Goal: Transaction & Acquisition: Purchase product/service

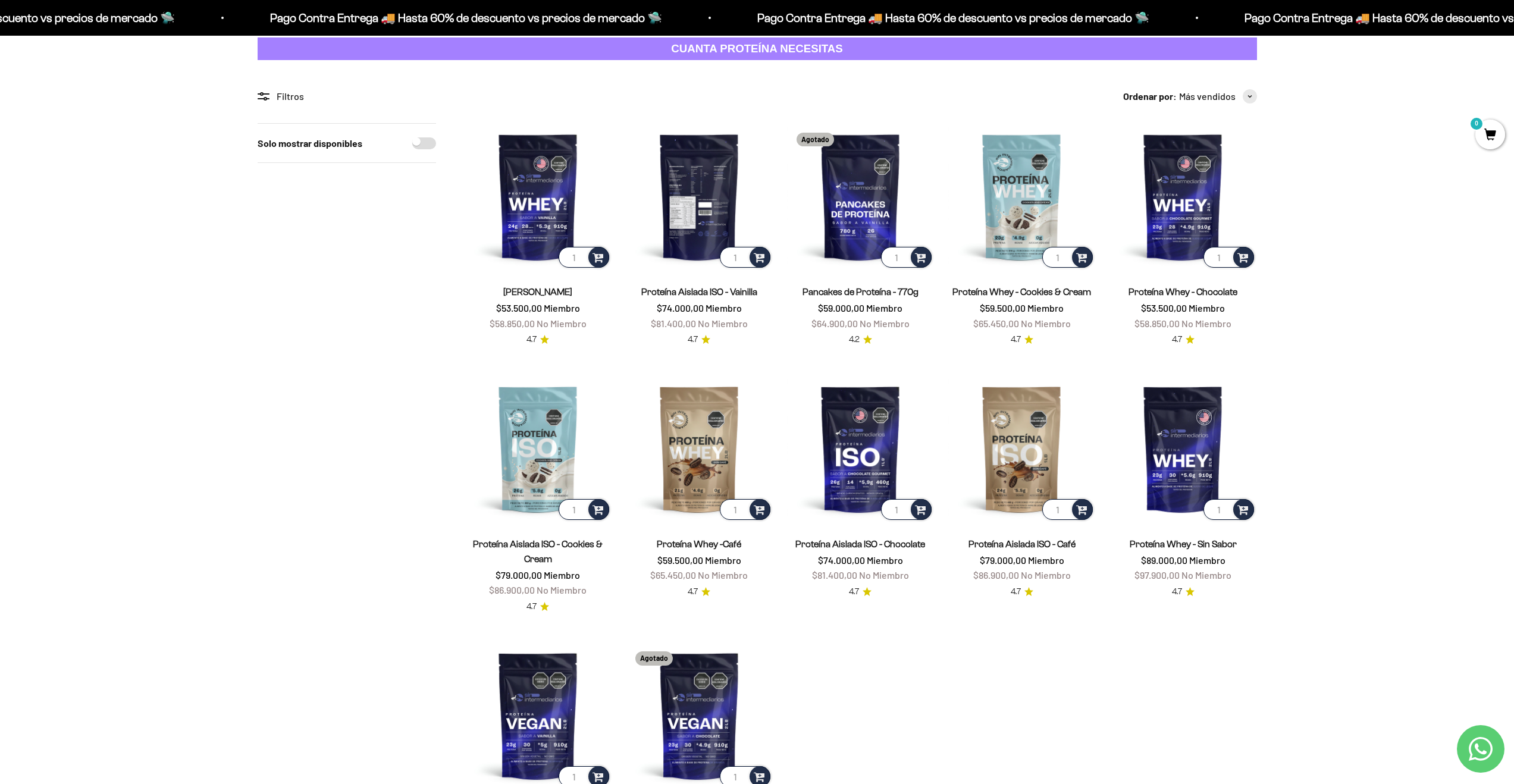
scroll to position [70, 0]
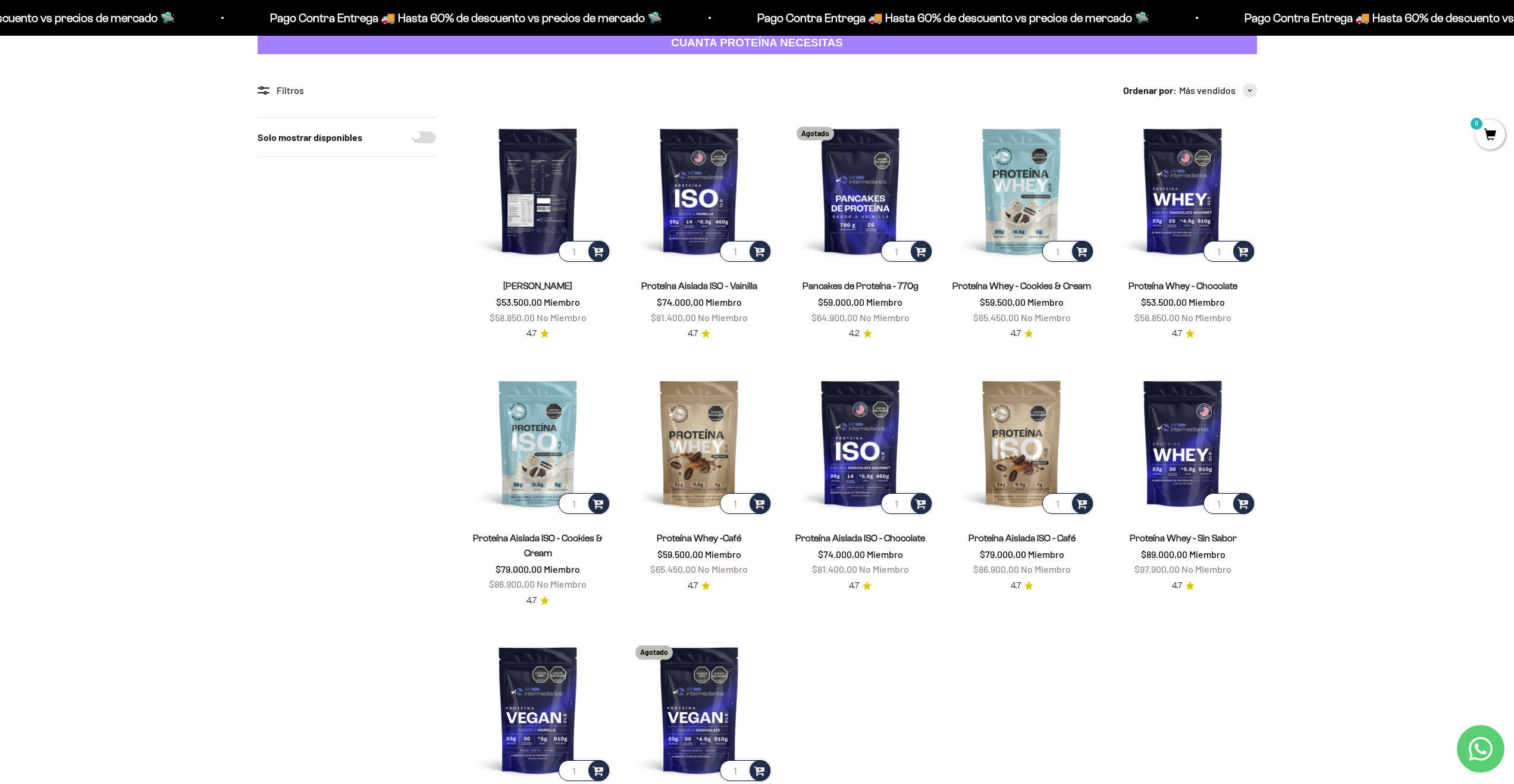
click at [586, 248] on input "1" at bounding box center [584, 251] width 50 height 20
click at [603, 252] on div at bounding box center [598, 251] width 20 height 20
click at [543, 222] on span "Vainilla / 2 libras (910g)" at bounding box center [538, 219] width 72 height 9
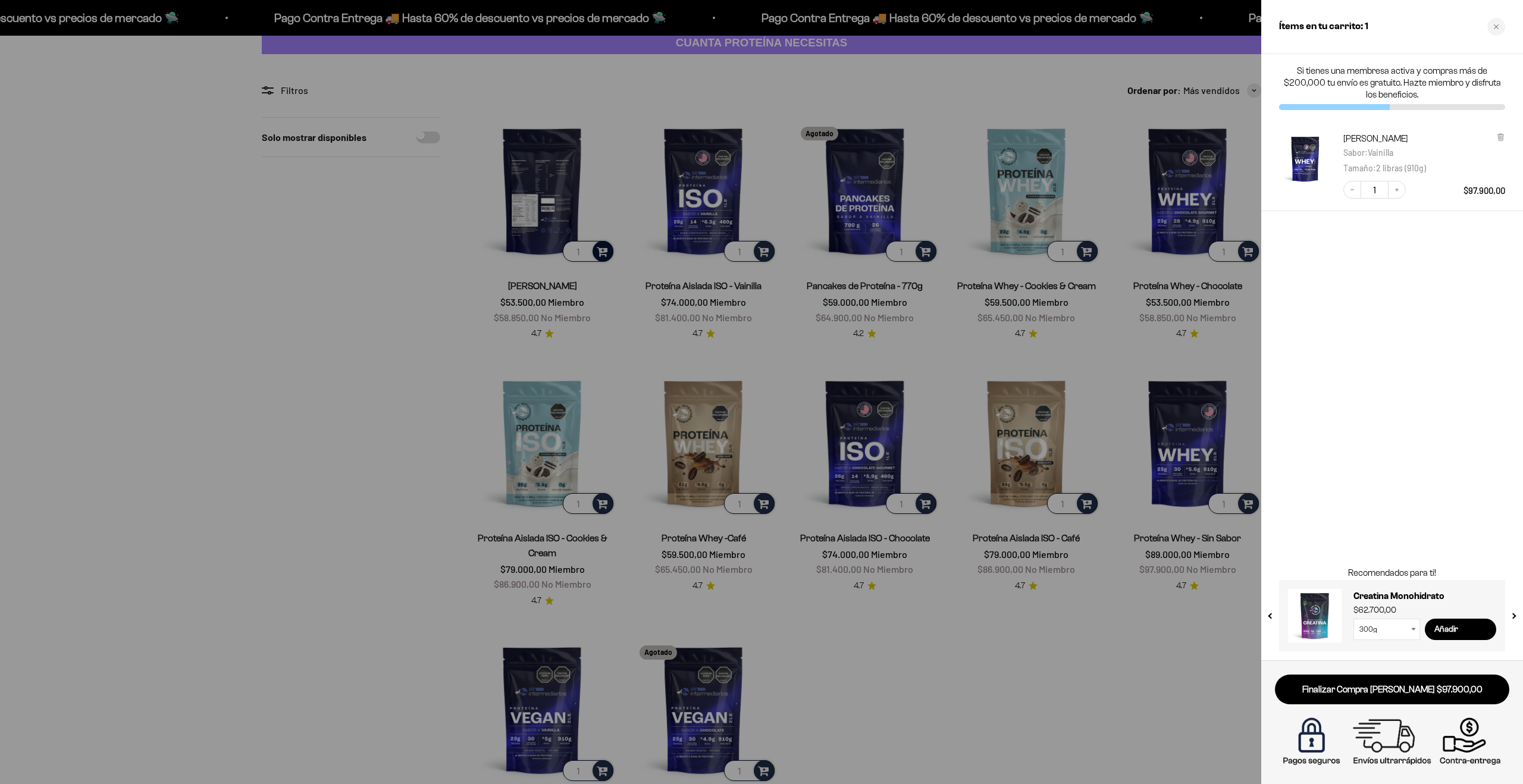
click at [1413, 631] on select "300g 100g" at bounding box center [1386, 629] width 67 height 21
click at [1353, 619] on select "300g 100g" at bounding box center [1386, 629] width 67 height 21
click at [1434, 625] on input "Añadir" at bounding box center [1461, 629] width 72 height 21
click at [1058, 606] on div at bounding box center [762, 392] width 1523 height 784
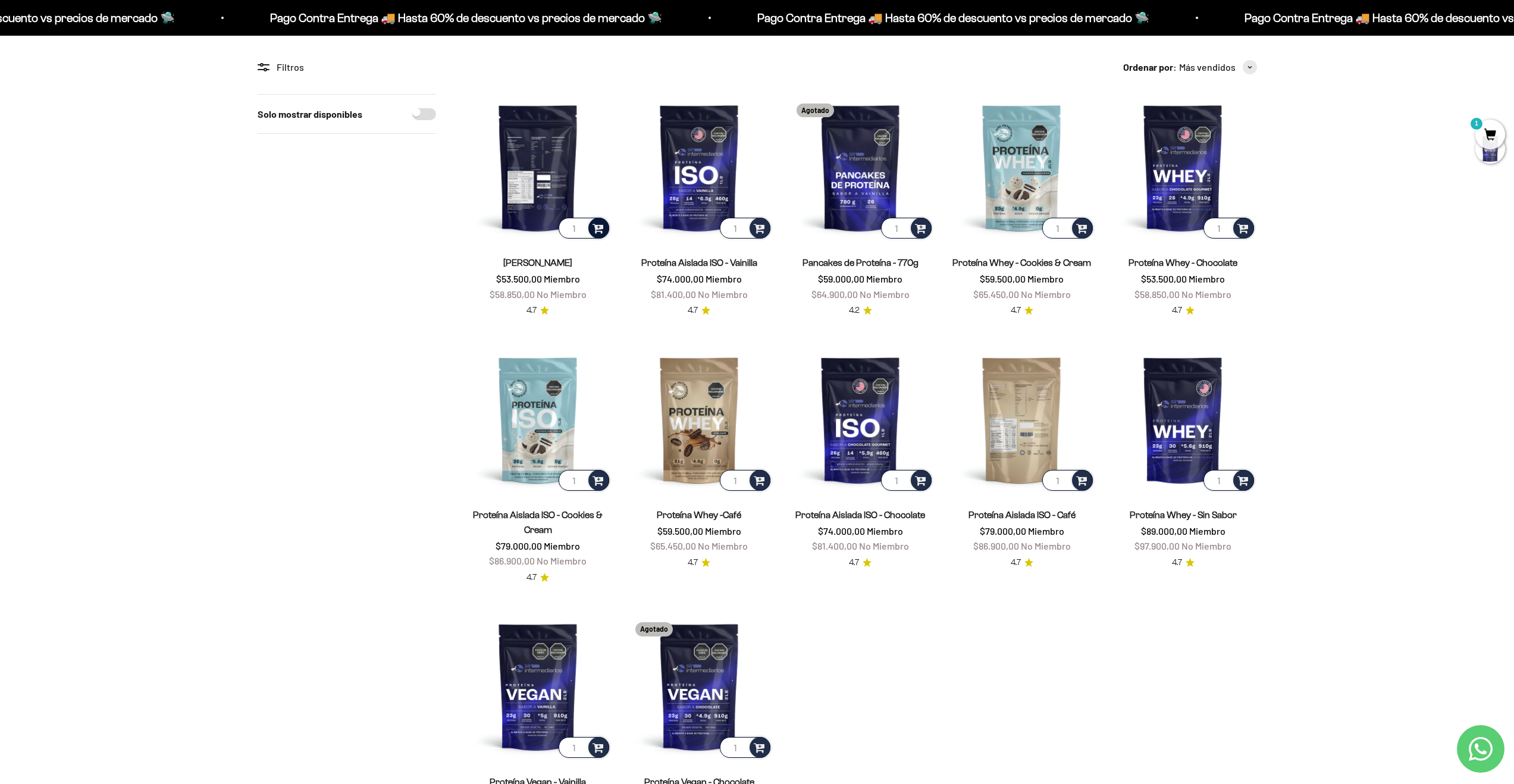
scroll to position [0, 0]
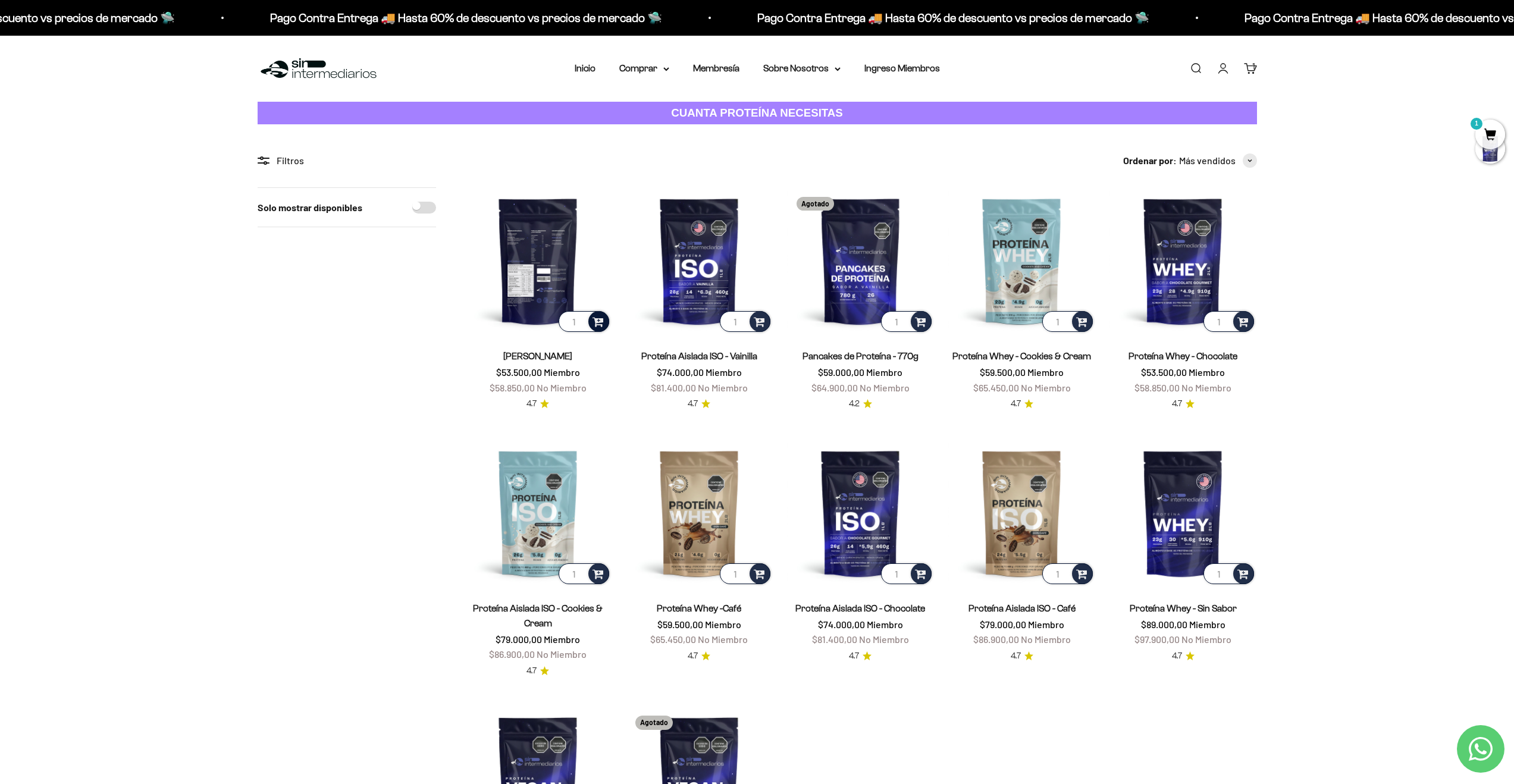
click at [878, 114] on link "CUANTA PROTEÍNA NECESITAS" at bounding box center [757, 113] width 999 height 23
click at [653, 59] on div "Menú Buscar Inicio Comprar Proteínas Ver Todos Whey Iso Vegan Pancakes Pre-Entr…" at bounding box center [757, 69] width 1514 height 66
click at [654, 64] on summary "Comprar" at bounding box center [644, 68] width 50 height 15
click at [683, 126] on span "Otros Suplementos" at bounding box center [666, 129] width 80 height 10
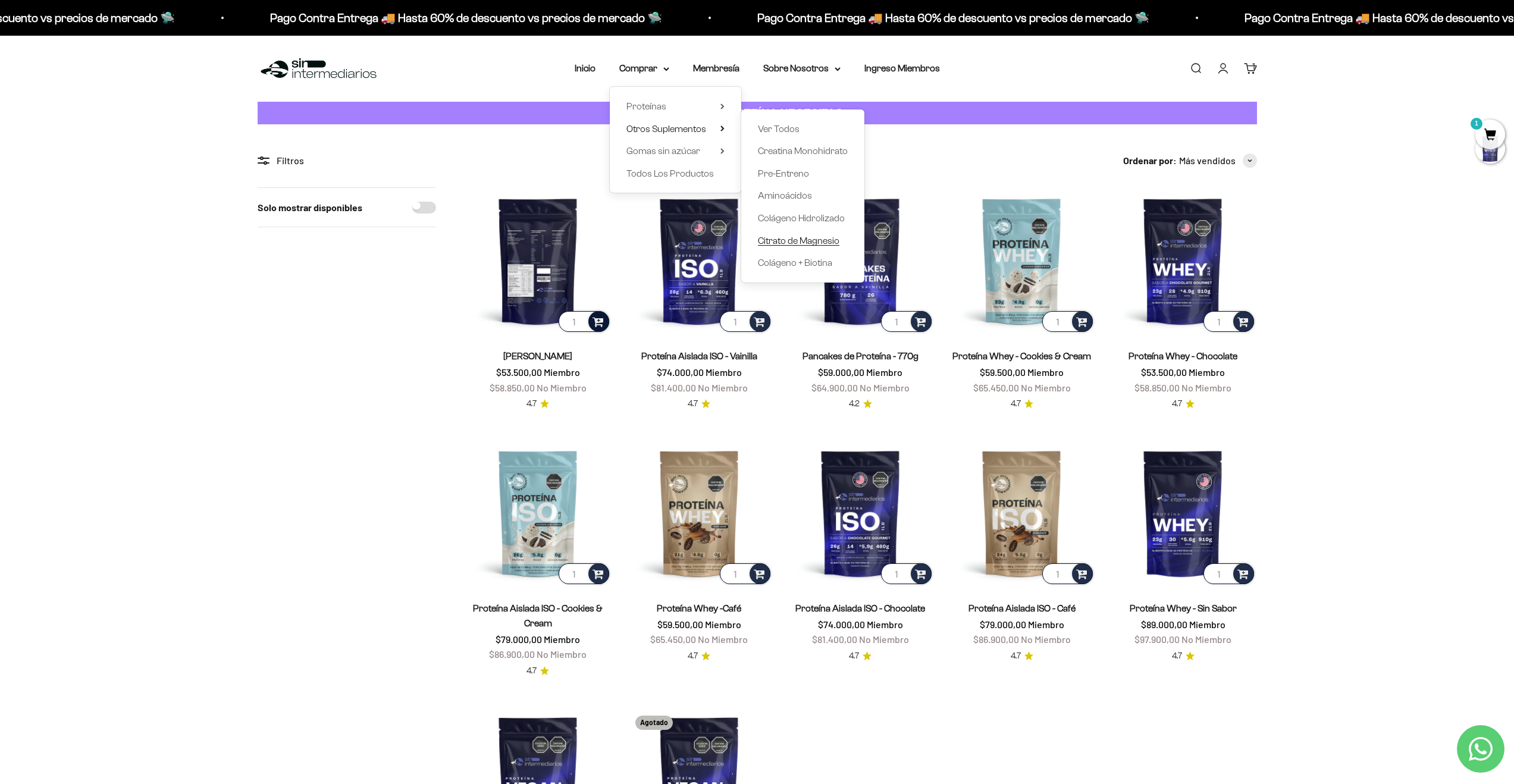
click at [821, 235] on span "Citrato de Magnesio" at bounding box center [798, 241] width 81 height 10
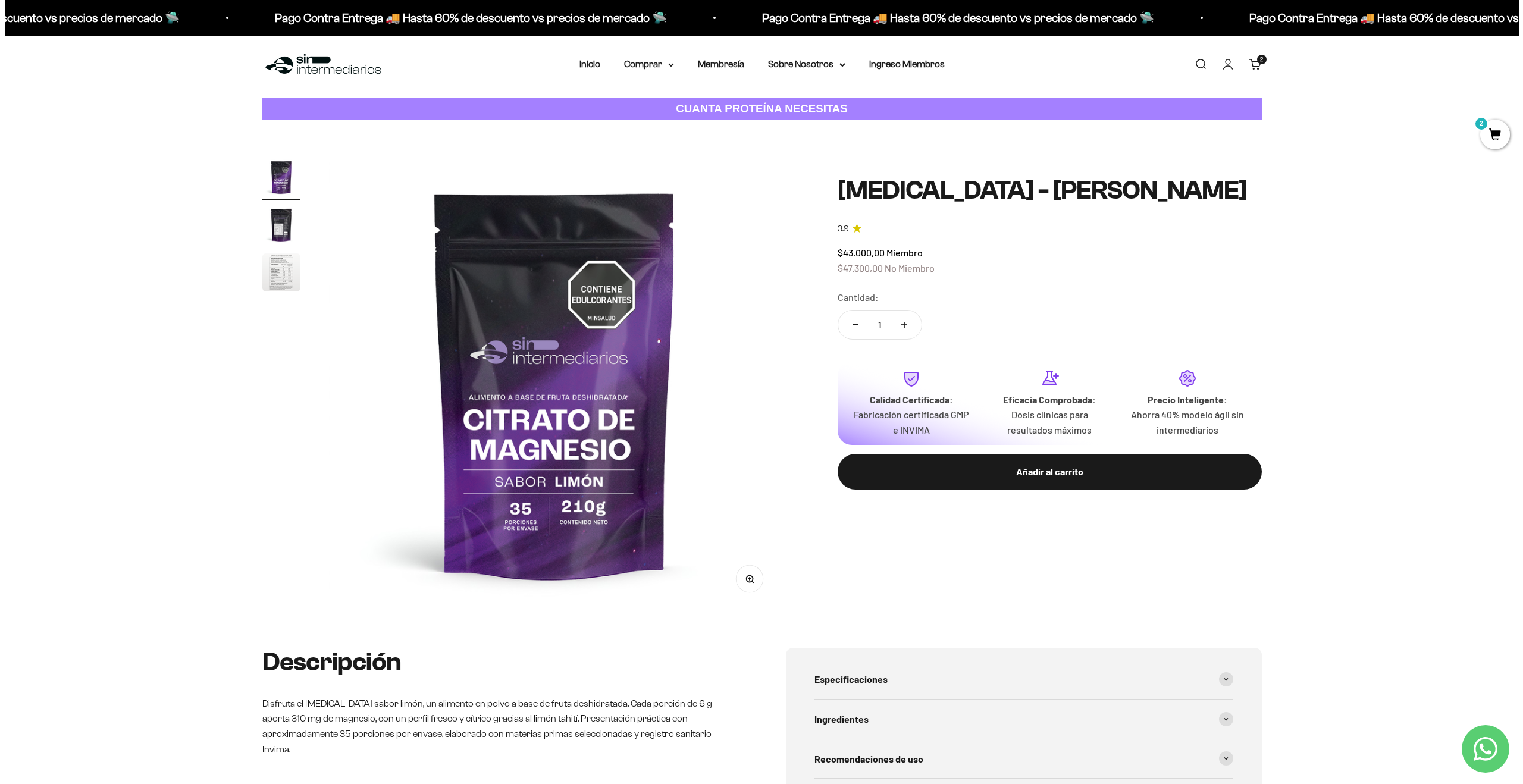
scroll to position [5, 0]
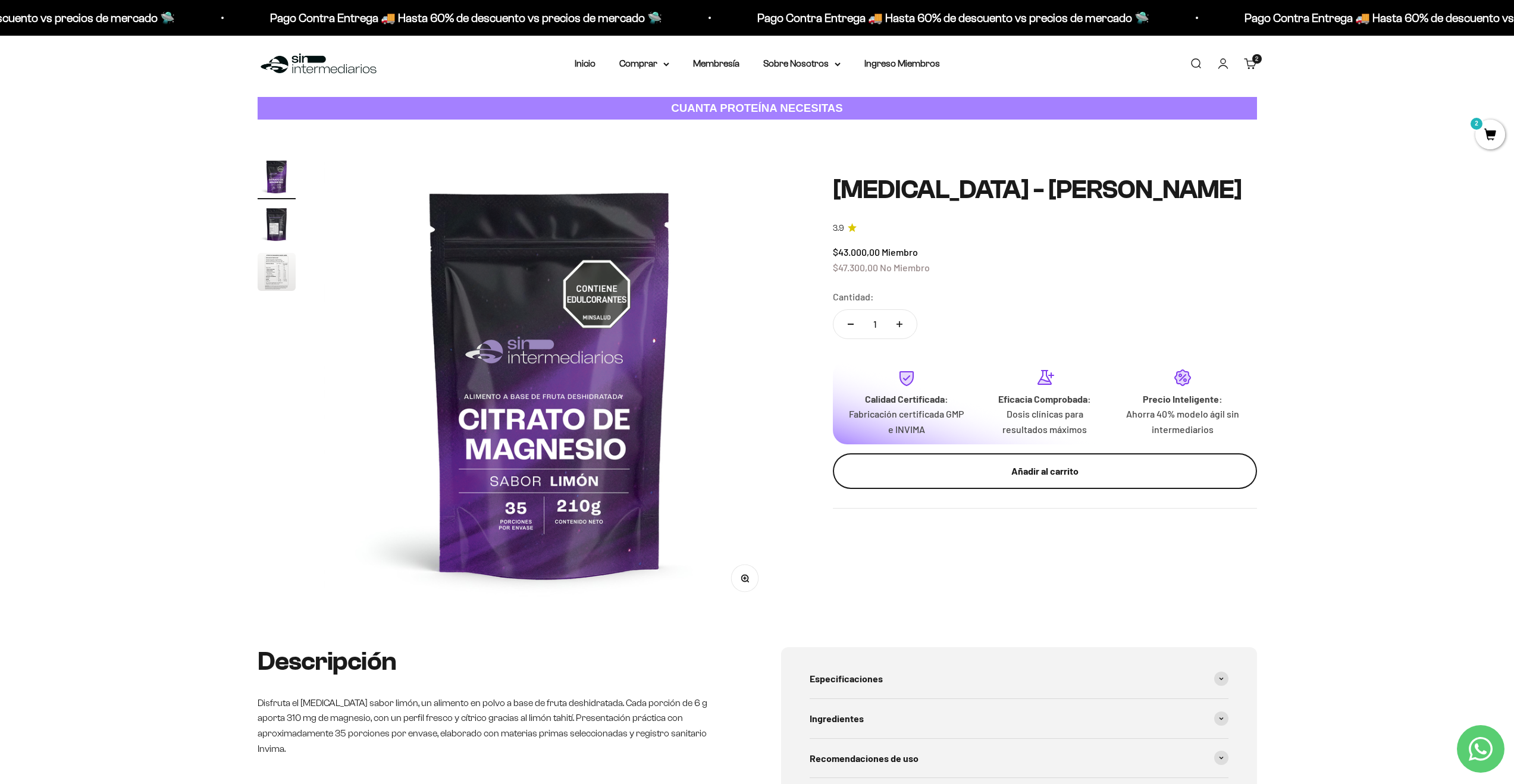
click at [1035, 467] on div "Añadir al carrito" at bounding box center [1044, 470] width 377 height 15
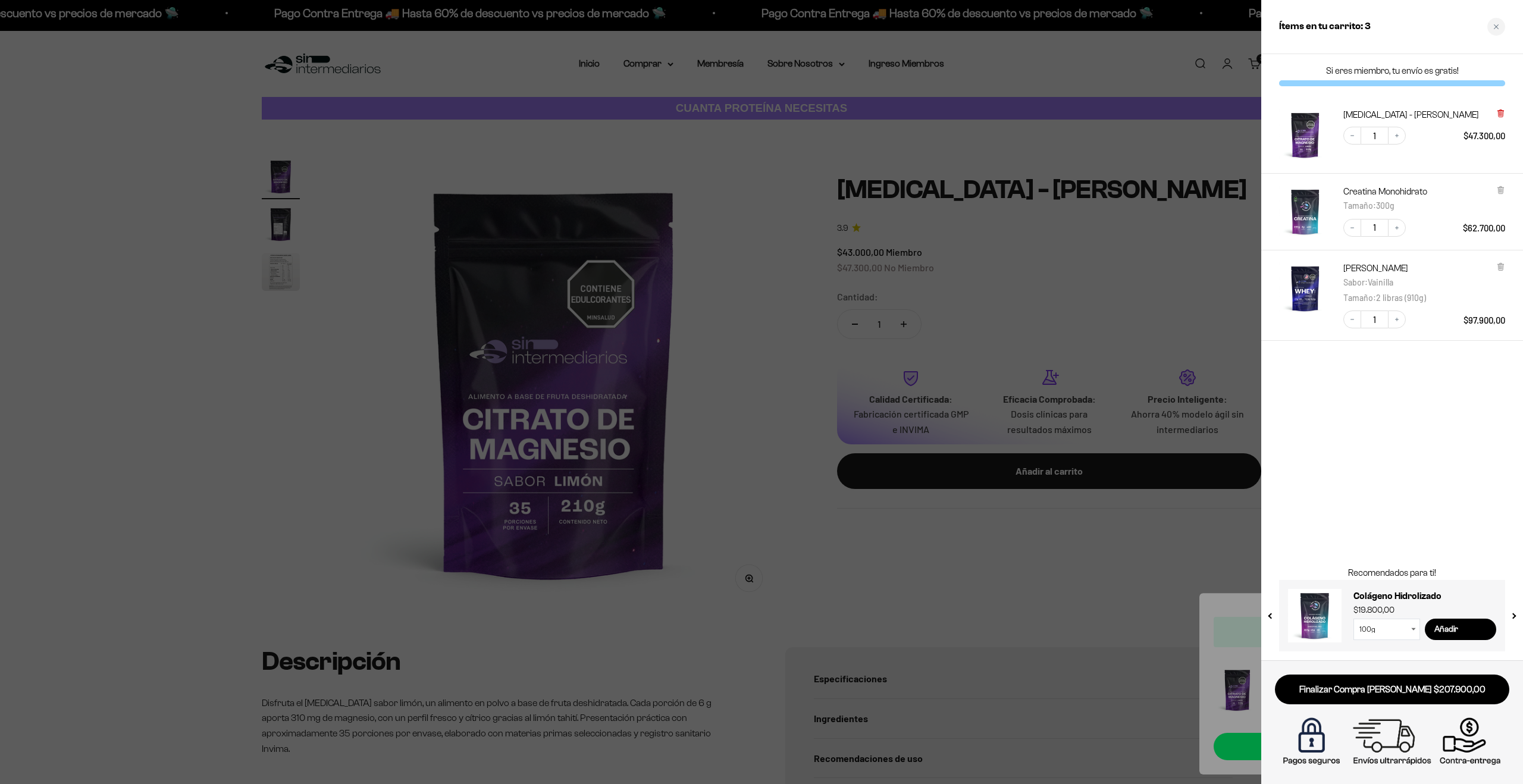
click at [1500, 112] on icon at bounding box center [1500, 113] width 5 height 6
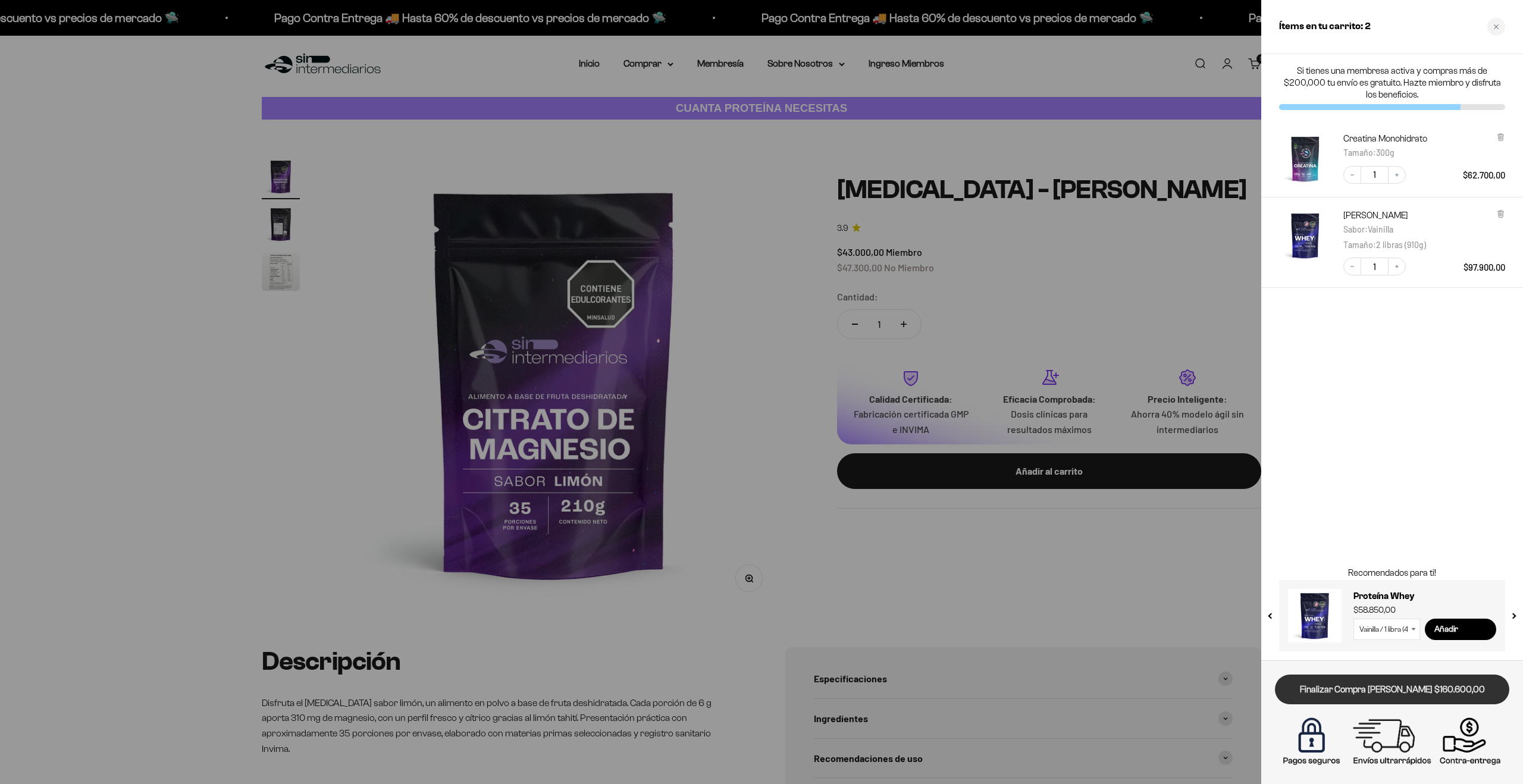
click at [1389, 691] on link "Finalizar Compra [PERSON_NAME] $160.600,00" at bounding box center [1392, 689] width 234 height 30
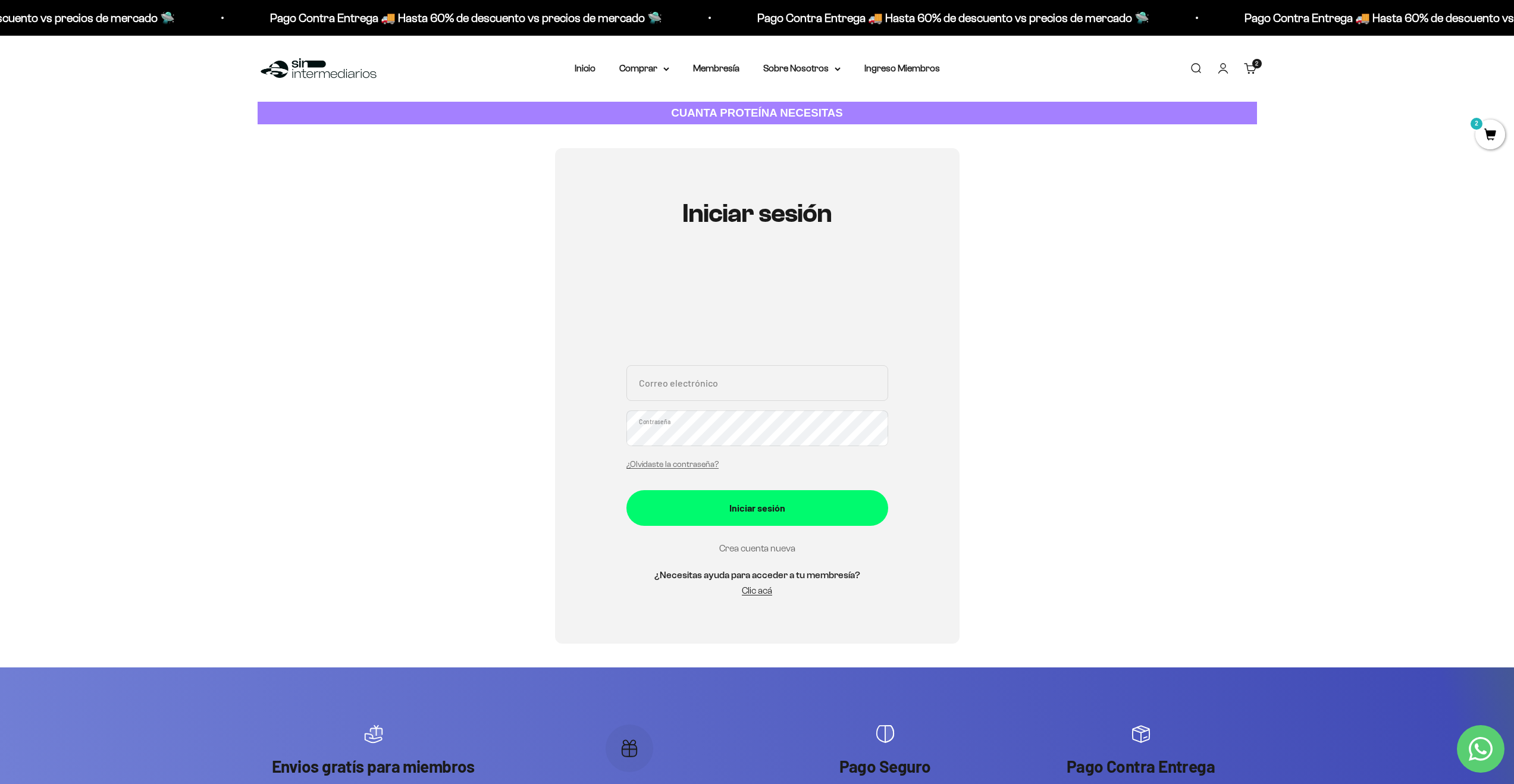
click at [764, 550] on link "Crea cuenta nueva" at bounding box center [757, 548] width 76 height 10
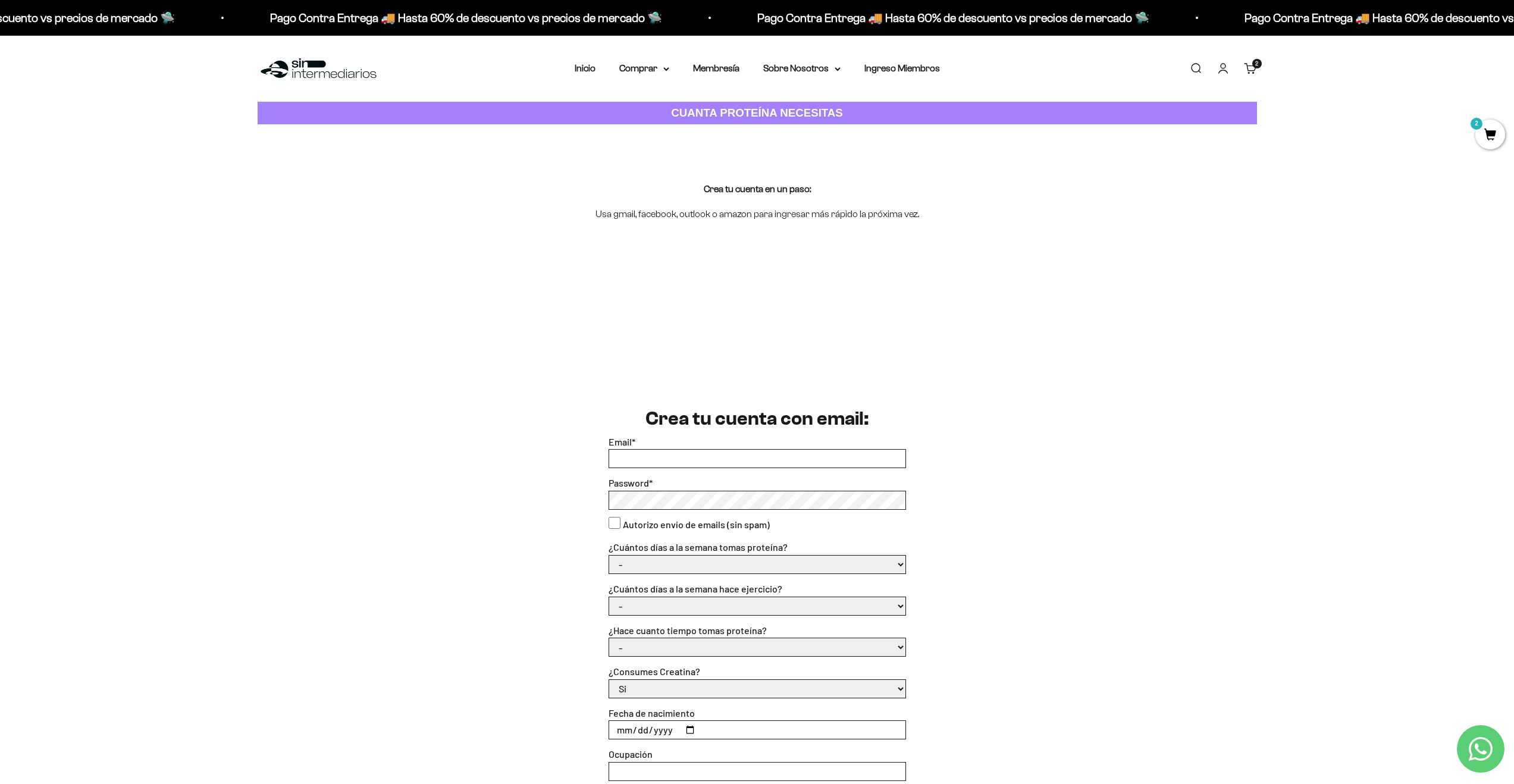
click at [664, 459] on input "Email *" at bounding box center [757, 459] width 296 height 18
type input "[EMAIL_ADDRESS][DOMAIN_NAME]"
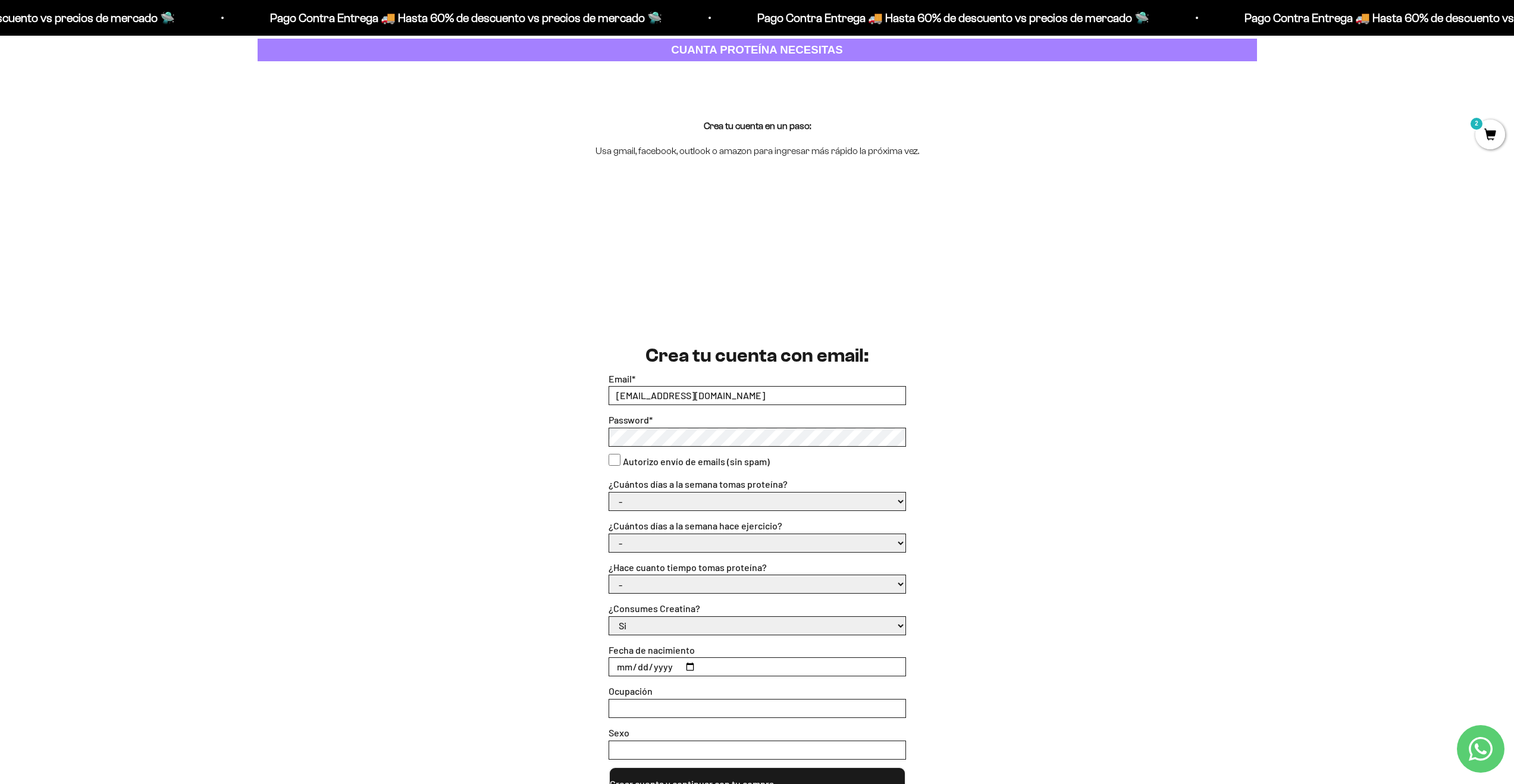
scroll to position [69, 0]
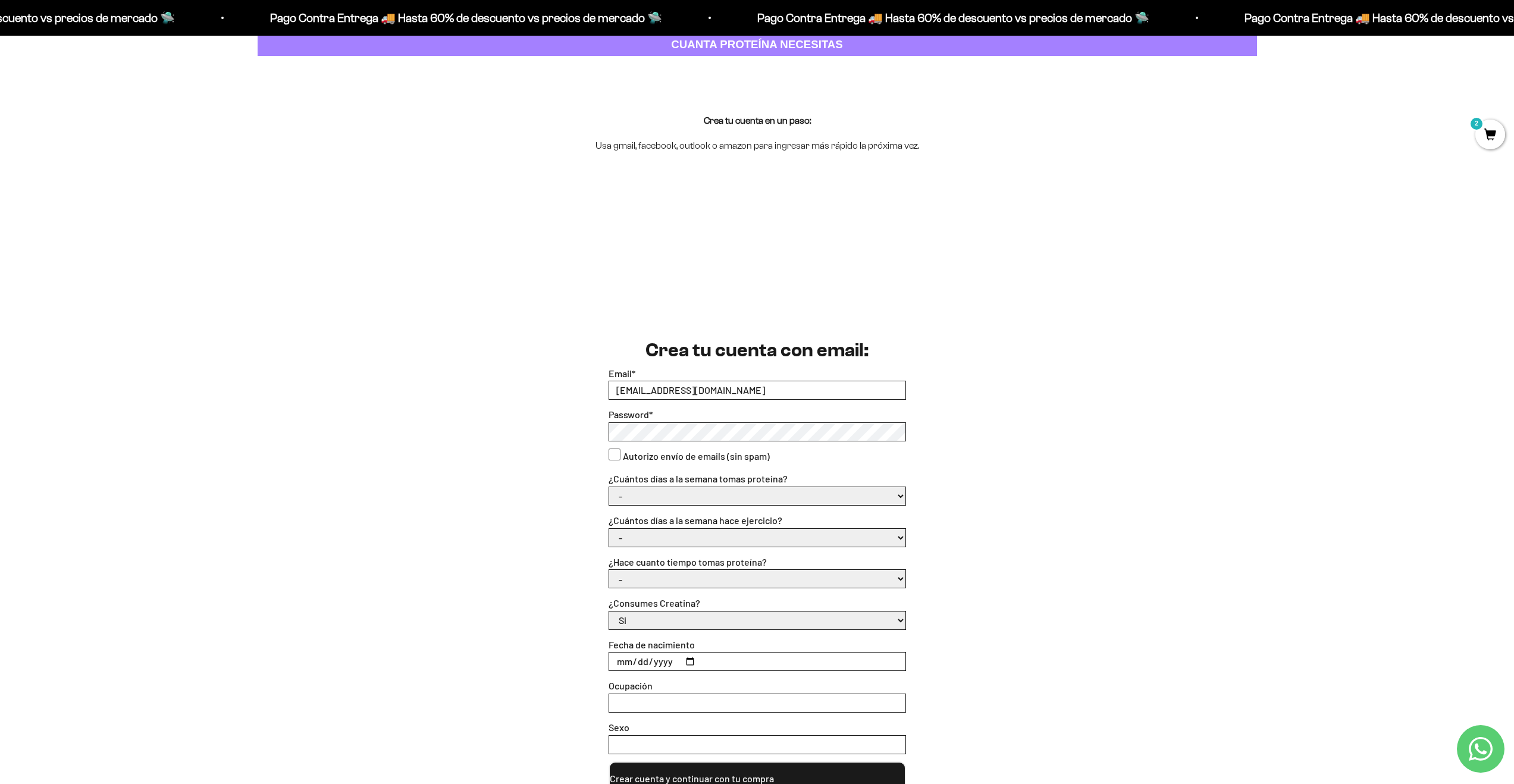
click at [615, 453] on consent"] "Autorizo envío de emails (sin spam)" at bounding box center [614, 454] width 12 height 12
checkbox consent"] "true"
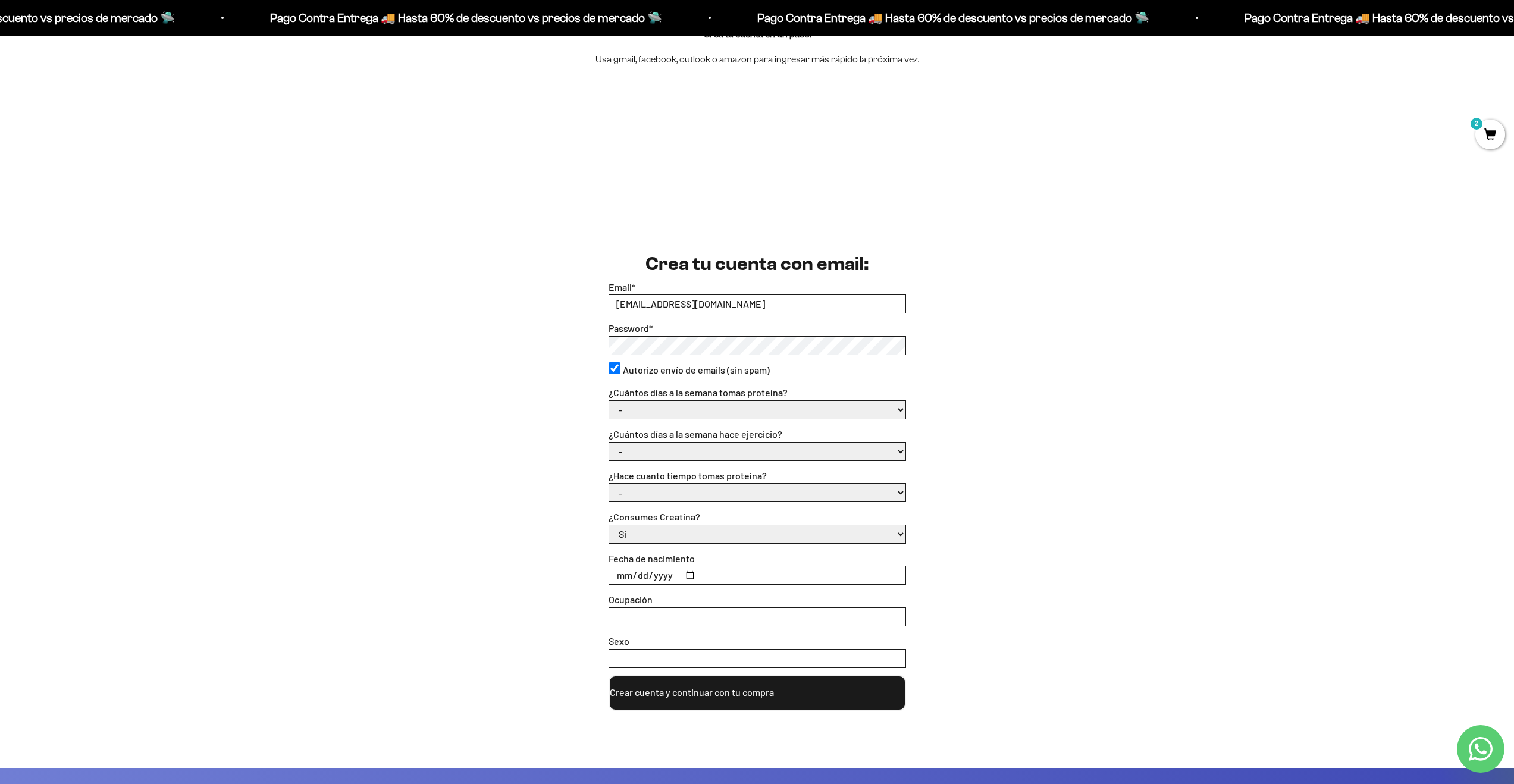
scroll to position [241, 0]
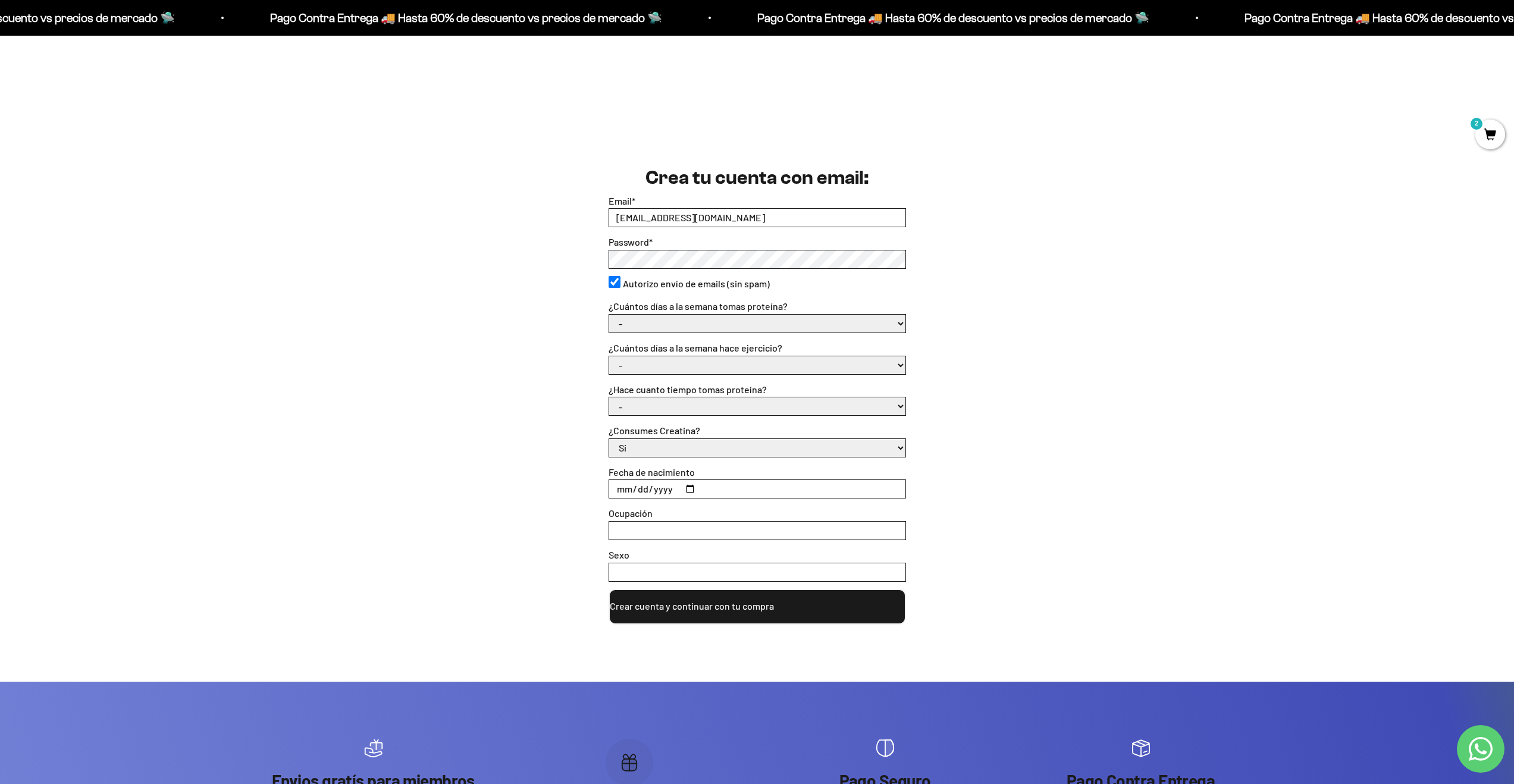
click at [680, 315] on select "- 1 o 2 3 a 5 6 o 7" at bounding box center [757, 323] width 296 height 18
select select "3 a 5"
click at [609, 314] on select "- 1 o 2 3 a 5 6 o 7" at bounding box center [757, 323] width 296 height 18
click at [648, 363] on select "- No hago 1 a 2 días 3 a 5 días 6 o 7 días" at bounding box center [757, 365] width 296 height 18
select select "3 a 5 días"
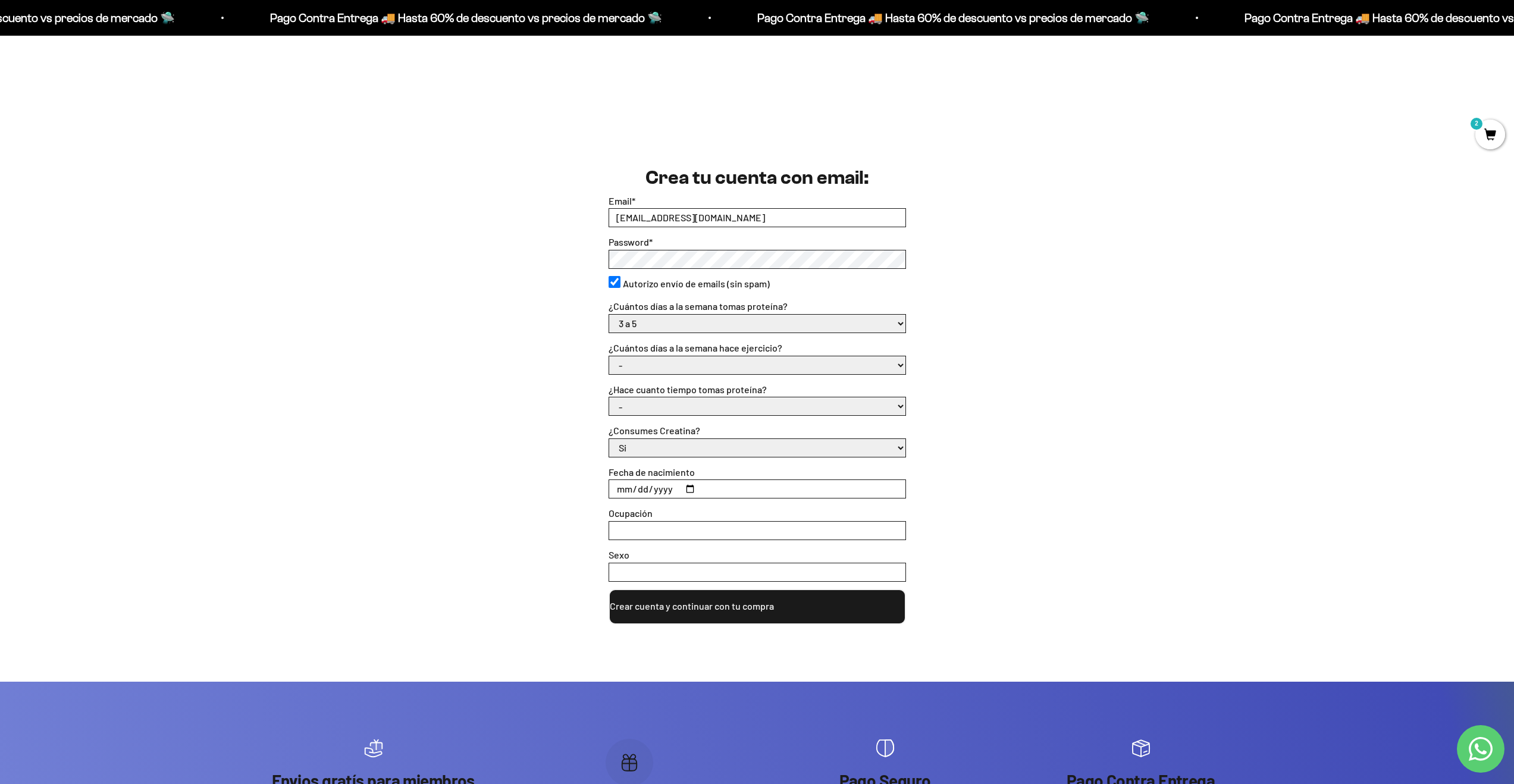
click at [609, 356] on select "- No hago 1 a 2 días 3 a 5 días 6 o 7 días" at bounding box center [757, 365] width 296 height 18
click at [702, 406] on select "- Apenas estoy empezando Menos de 6 meses Más de 6 meses Hace más de un año" at bounding box center [757, 406] width 296 height 18
select select "Menos de 6 meses"
click at [609, 397] on select "- Apenas estoy empezando Menos de 6 meses Más de 6 meses Hace más de un año" at bounding box center [757, 406] width 296 height 18
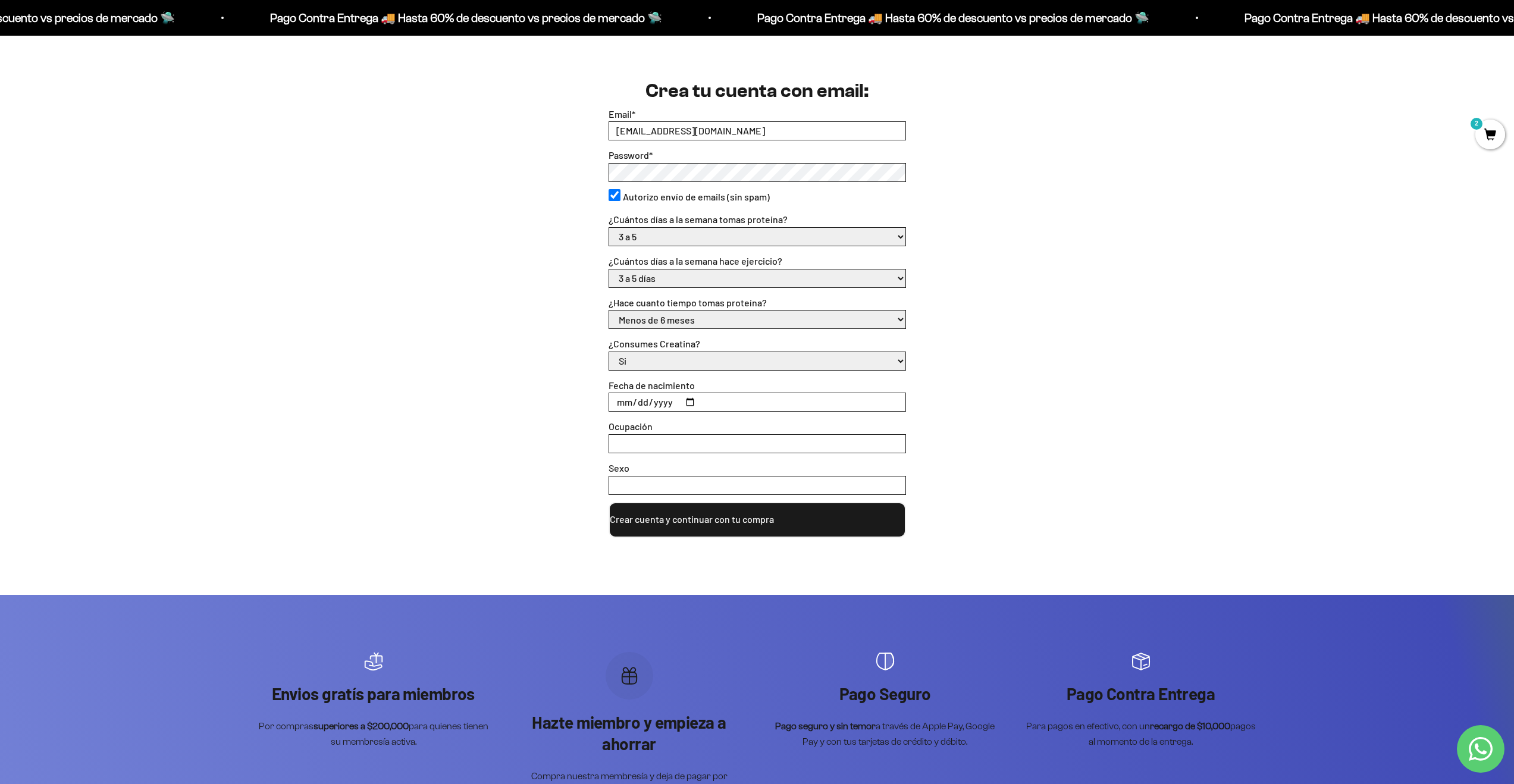
scroll to position [330, 0]
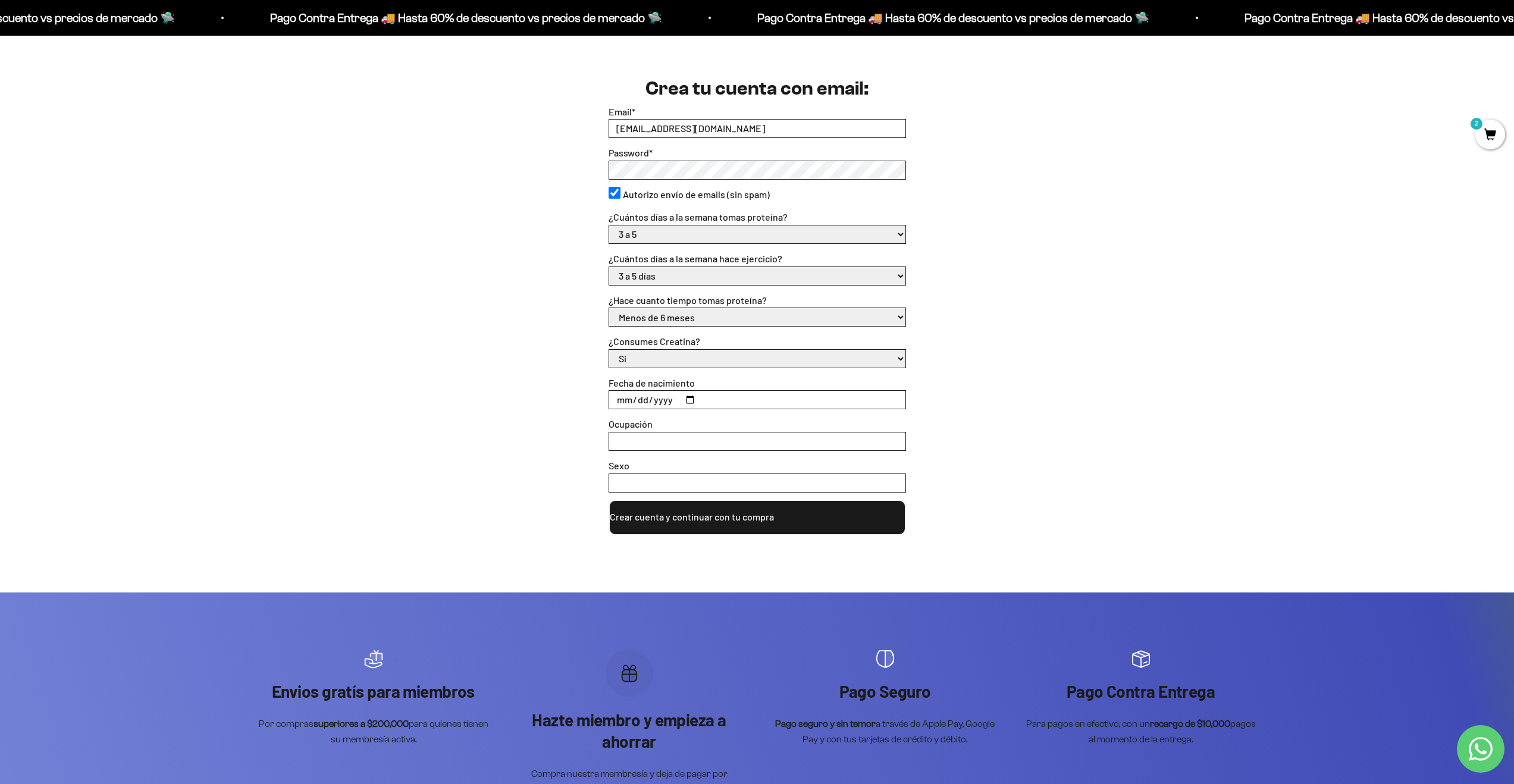
click at [689, 396] on input "Fecha de nacimiento" at bounding box center [757, 399] width 296 height 18
type input "[DATE]"
click at [658, 448] on input "Ocupación" at bounding box center [757, 441] width 296 height 18
type input "Emplea"
type input "Periodista"
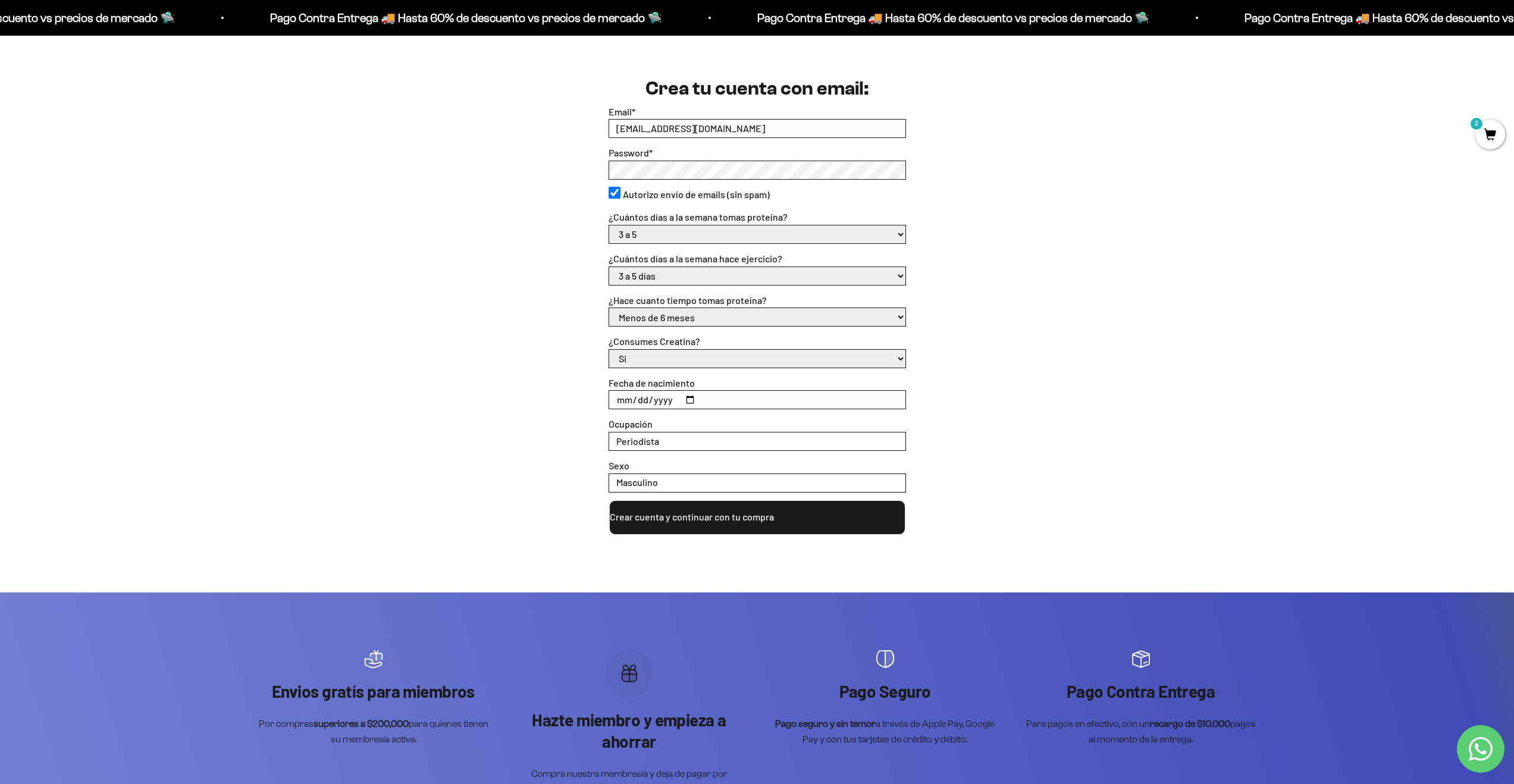
type input "Masculino"
click at [698, 511] on button "Crear cuenta y continuar con tu compra" at bounding box center [757, 517] width 298 height 36
